Goal: Information Seeking & Learning: Find specific fact

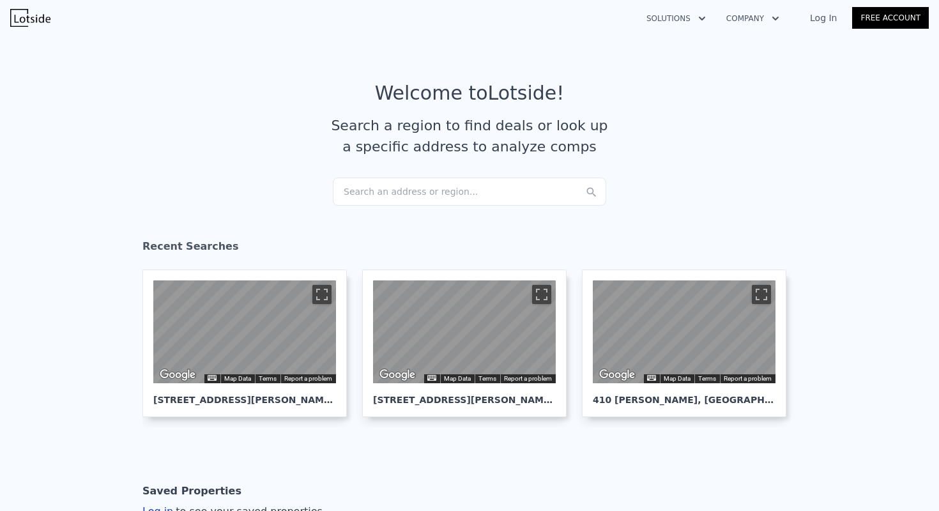
click at [387, 199] on div "Search an address or region..." at bounding box center [469, 192] width 273 height 28
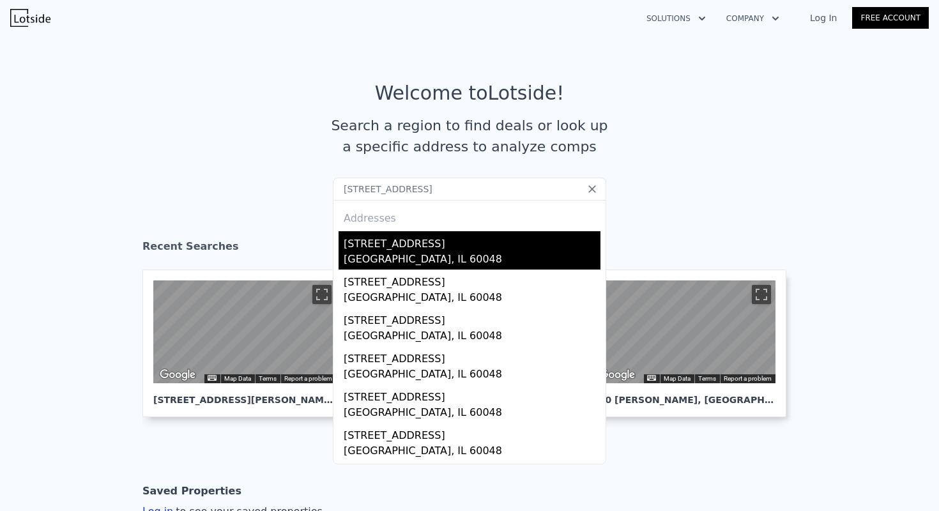
type input "[STREET_ADDRESS]"
click at [393, 242] on div "[STREET_ADDRESS]" at bounding box center [472, 241] width 257 height 20
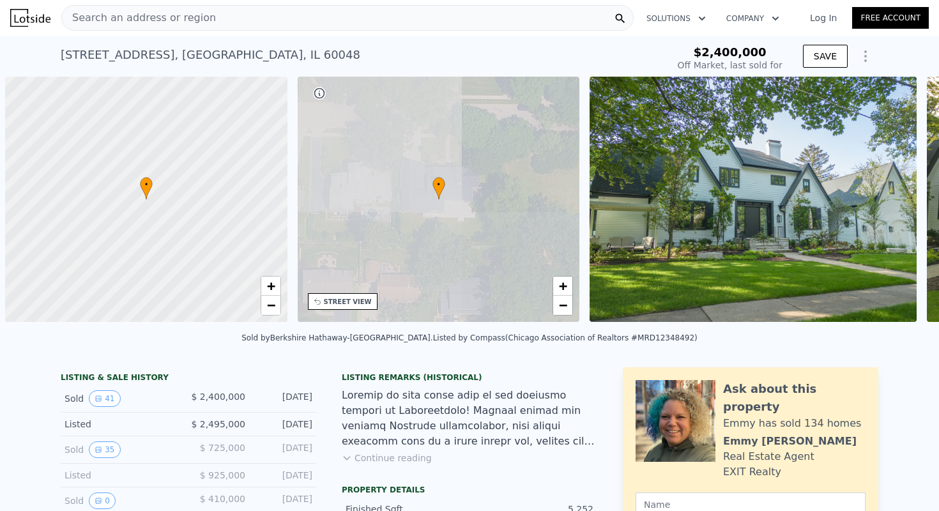
scroll to position [0, 5]
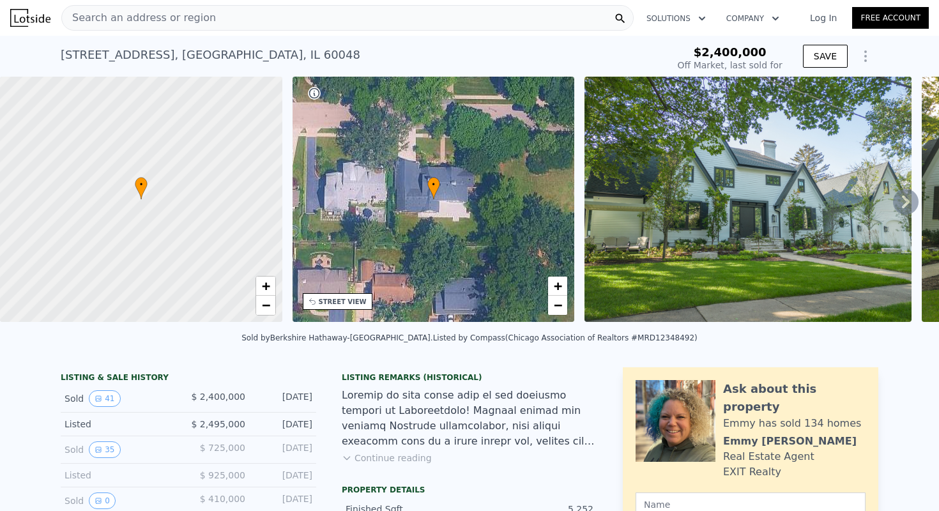
click at [123, 407] on div "Sold 41" at bounding box center [121, 398] width 114 height 17
click at [95, 402] on icon "View historical data" at bounding box center [99, 399] width 8 height 8
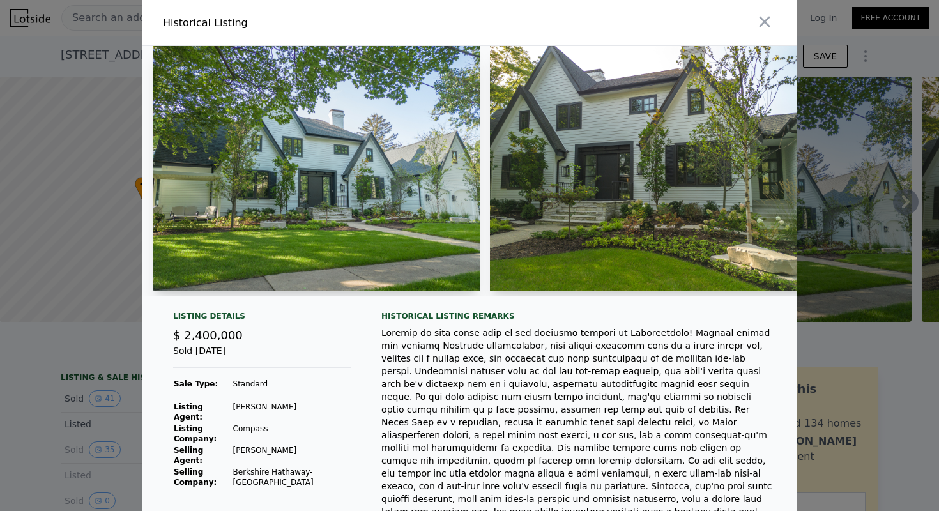
click at [257, 446] on td "[PERSON_NAME]" at bounding box center [291, 455] width 119 height 22
click at [257, 466] on td "Berkshire Hathaway-[GEOGRAPHIC_DATA]" at bounding box center [291, 477] width 119 height 22
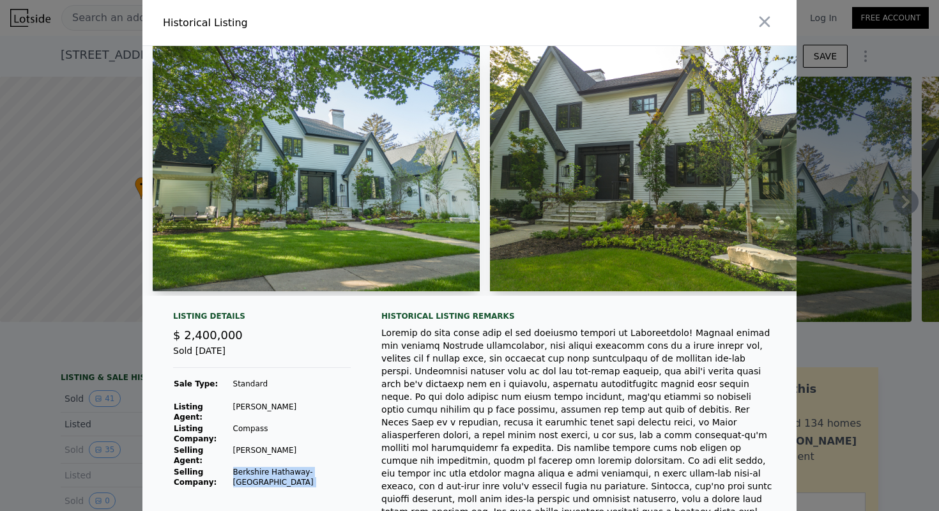
click at [257, 466] on td "Berkshire Hathaway-[GEOGRAPHIC_DATA]" at bounding box center [291, 477] width 119 height 22
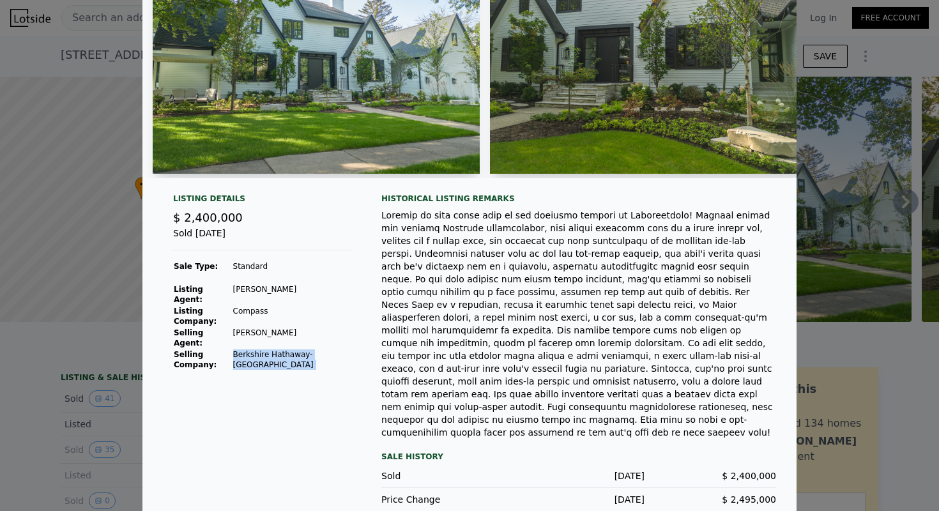
scroll to position [117, 0]
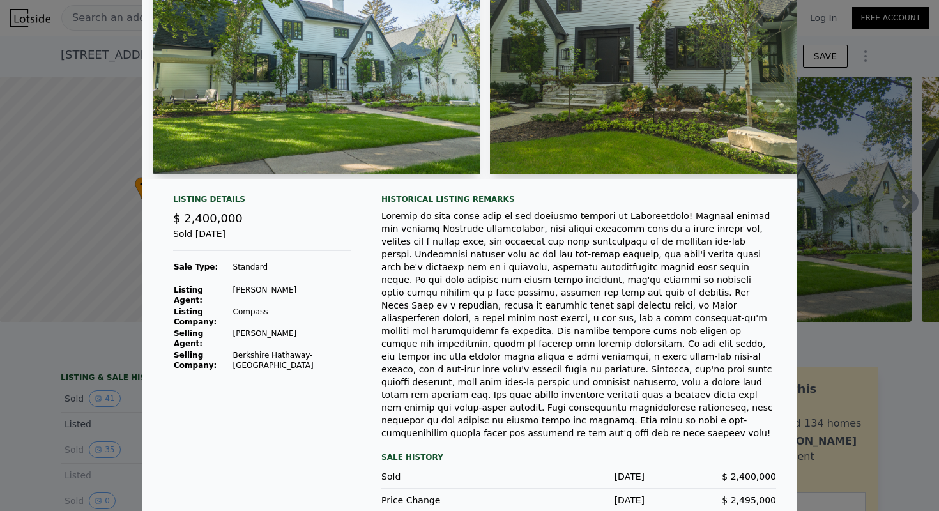
click at [20, 391] on div at bounding box center [469, 255] width 939 height 511
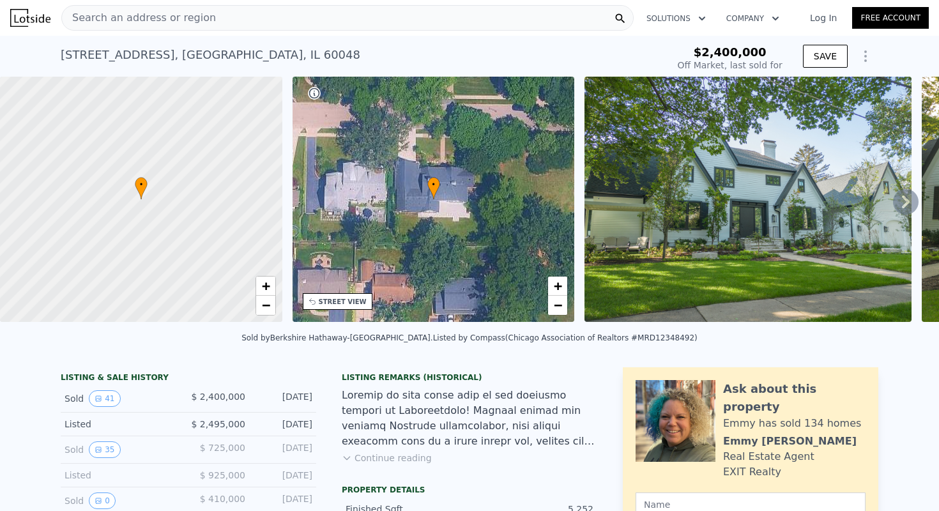
scroll to position [0, 0]
